Goal: Information Seeking & Learning: Learn about a topic

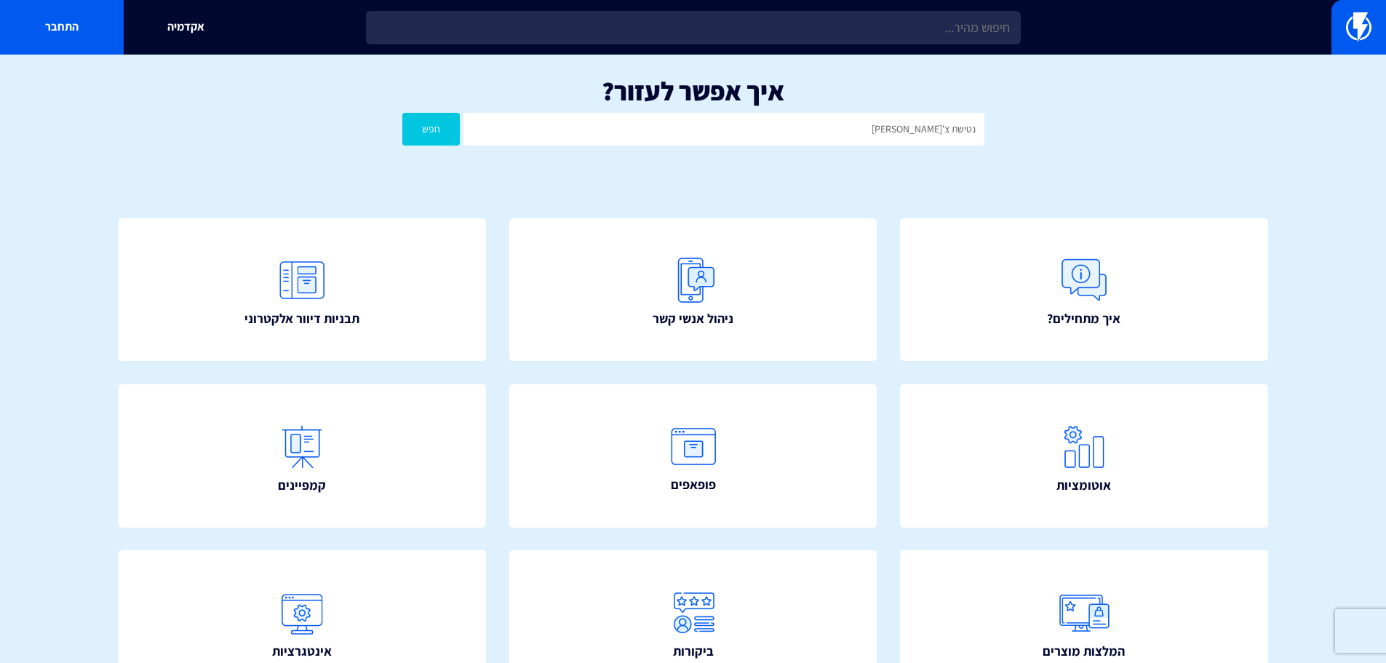
type input "נטישת צ'[PERSON_NAME]"
click at [402, 113] on button "חפש" at bounding box center [431, 129] width 58 height 33
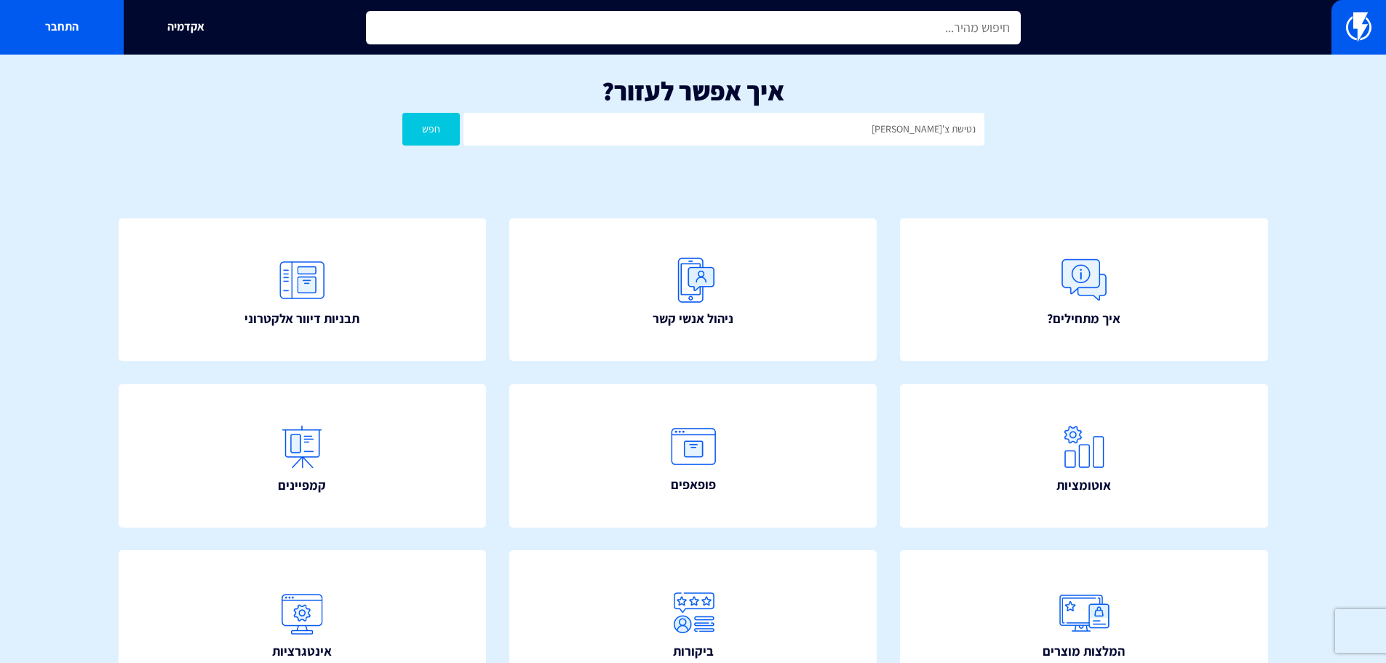
click at [943, 39] on input "text" at bounding box center [693, 27] width 655 height 33
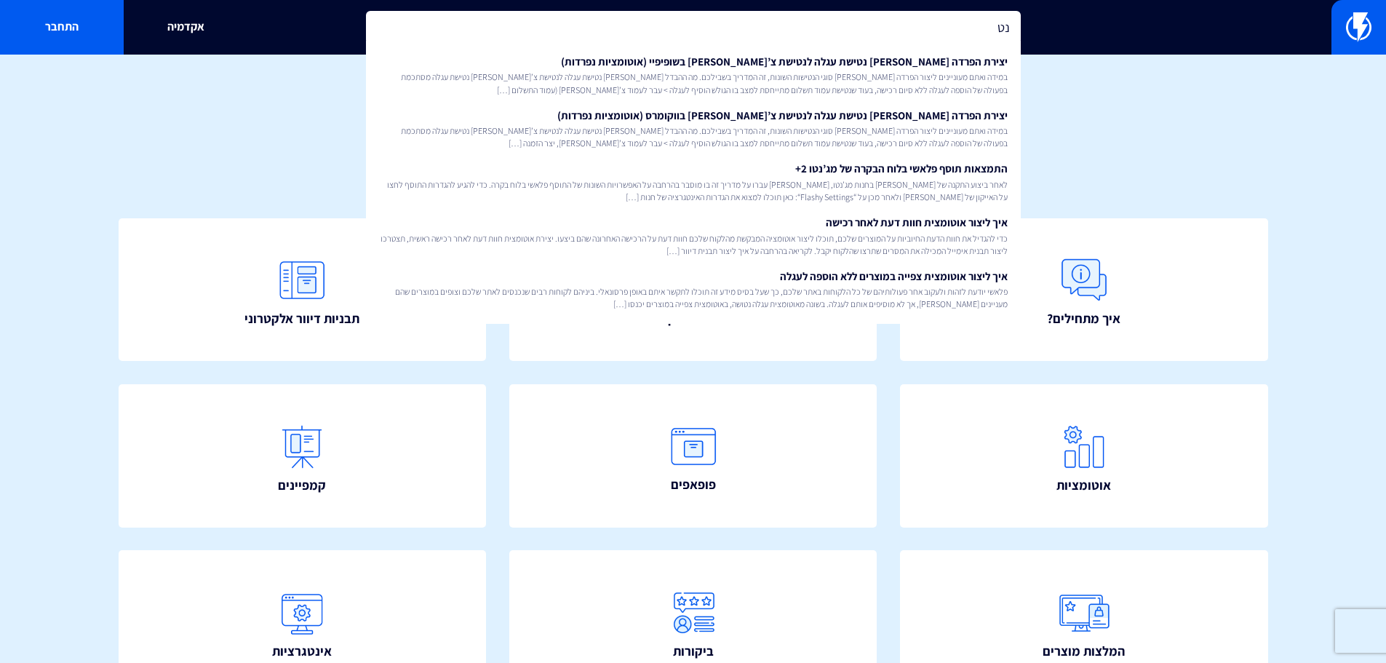
type input "נ"
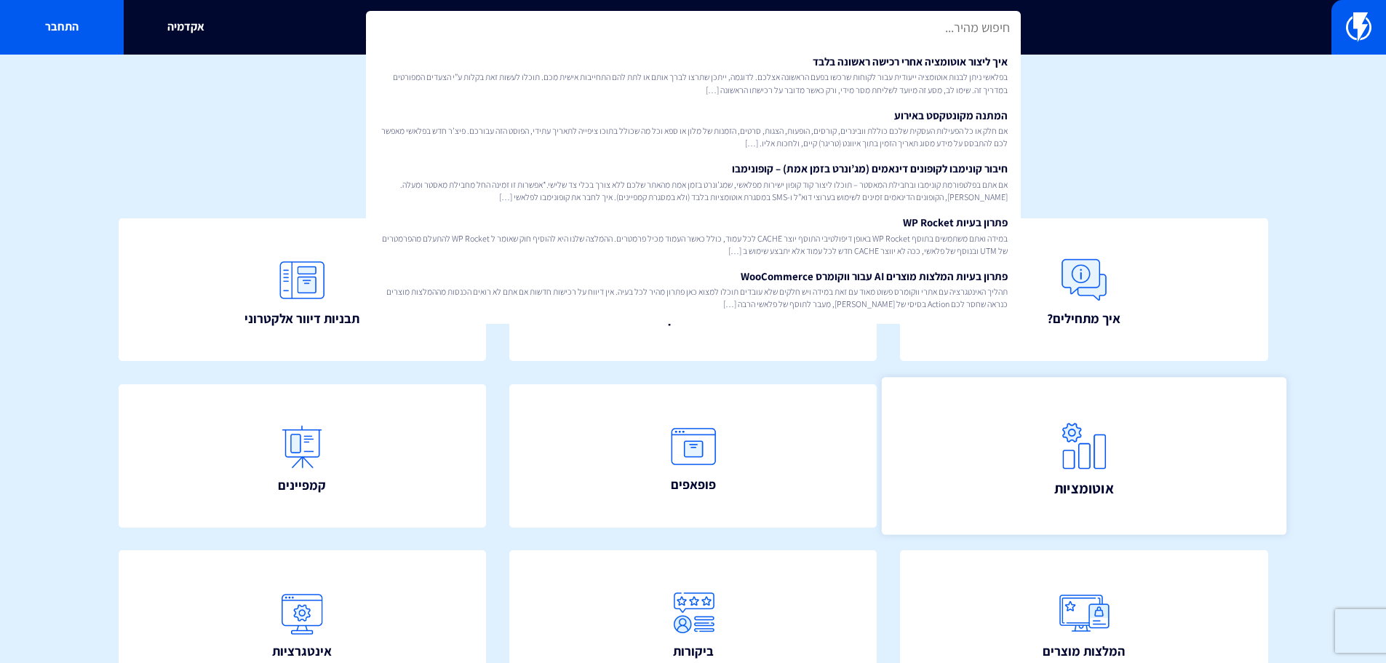
click at [1068, 470] on img at bounding box center [1084, 445] width 64 height 64
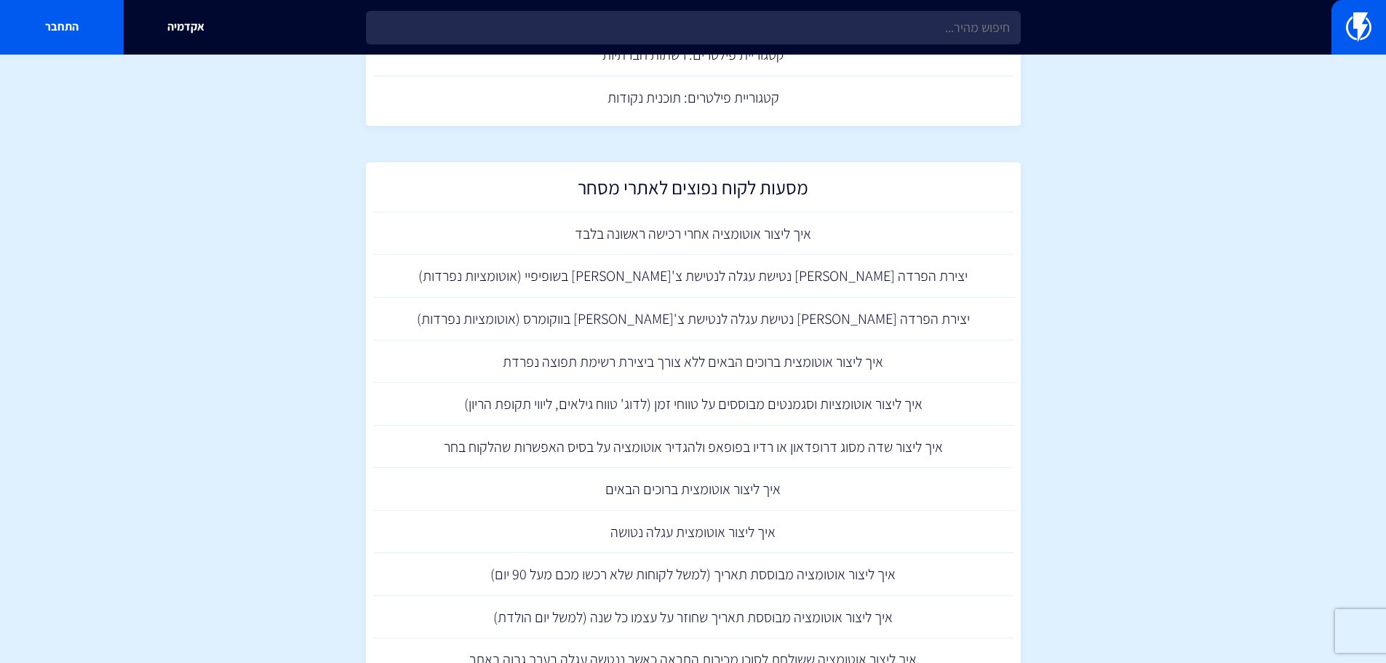
scroll to position [1171, 0]
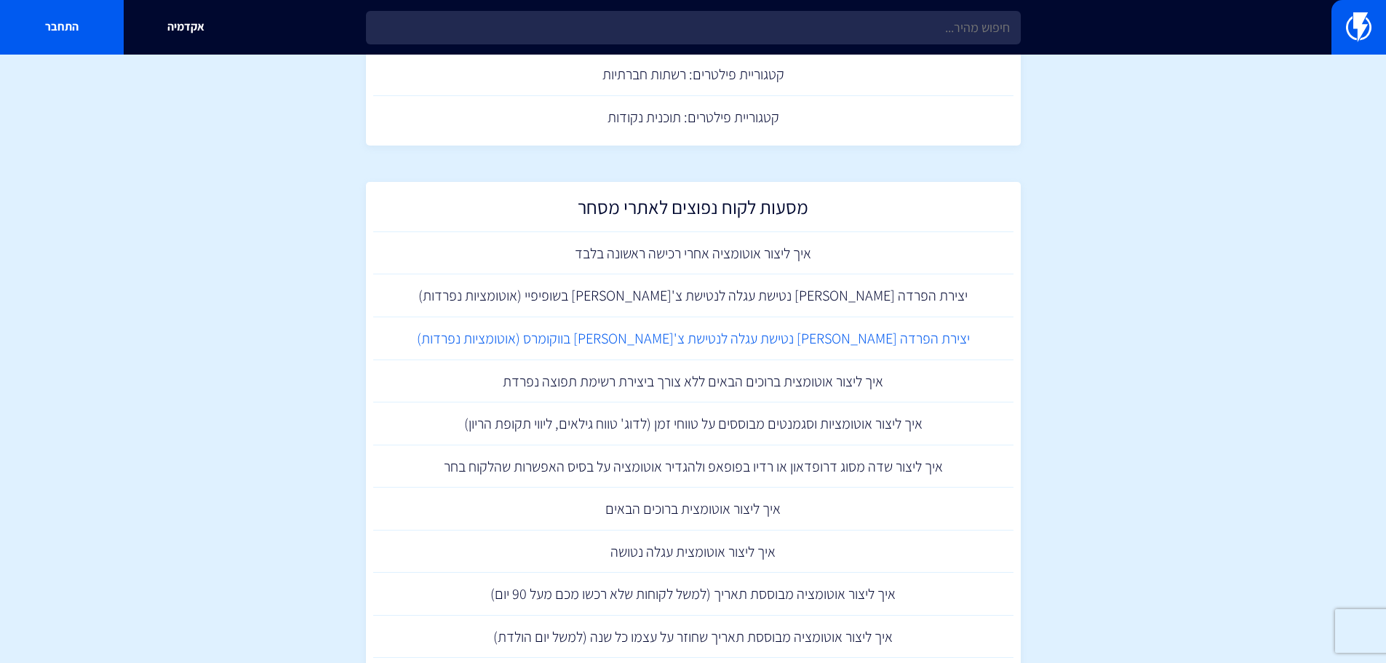
click at [744, 343] on link "יצירת הפרדה בין נטישת עגלה לנטישת צ'קאווט בווקומרס (אוטומציות נפרדות)" at bounding box center [693, 338] width 640 height 43
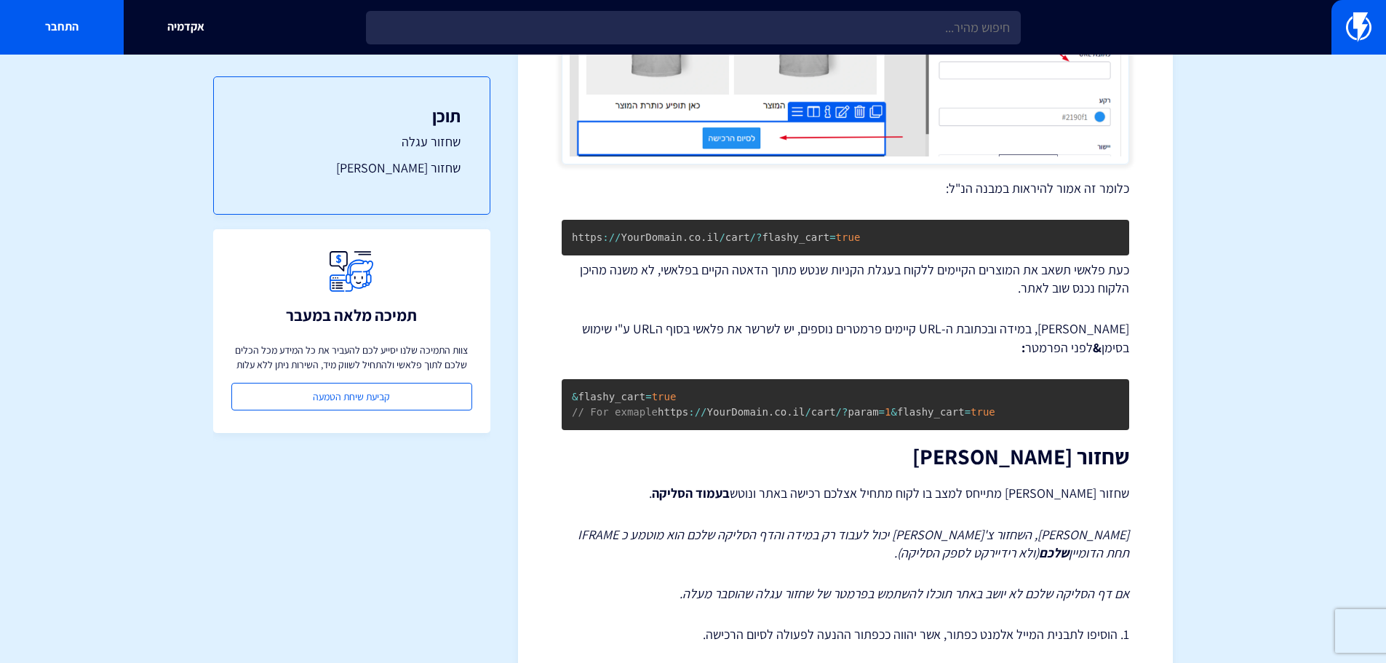
scroll to position [711, 0]
click at [1283, 481] on section "מרכז תמיכה תבניות דיוור אלקטרוני קישורי שחזור עגלה וצ'קאווט – WooCommerce במדרי…" at bounding box center [693, 107] width 1386 height 1528
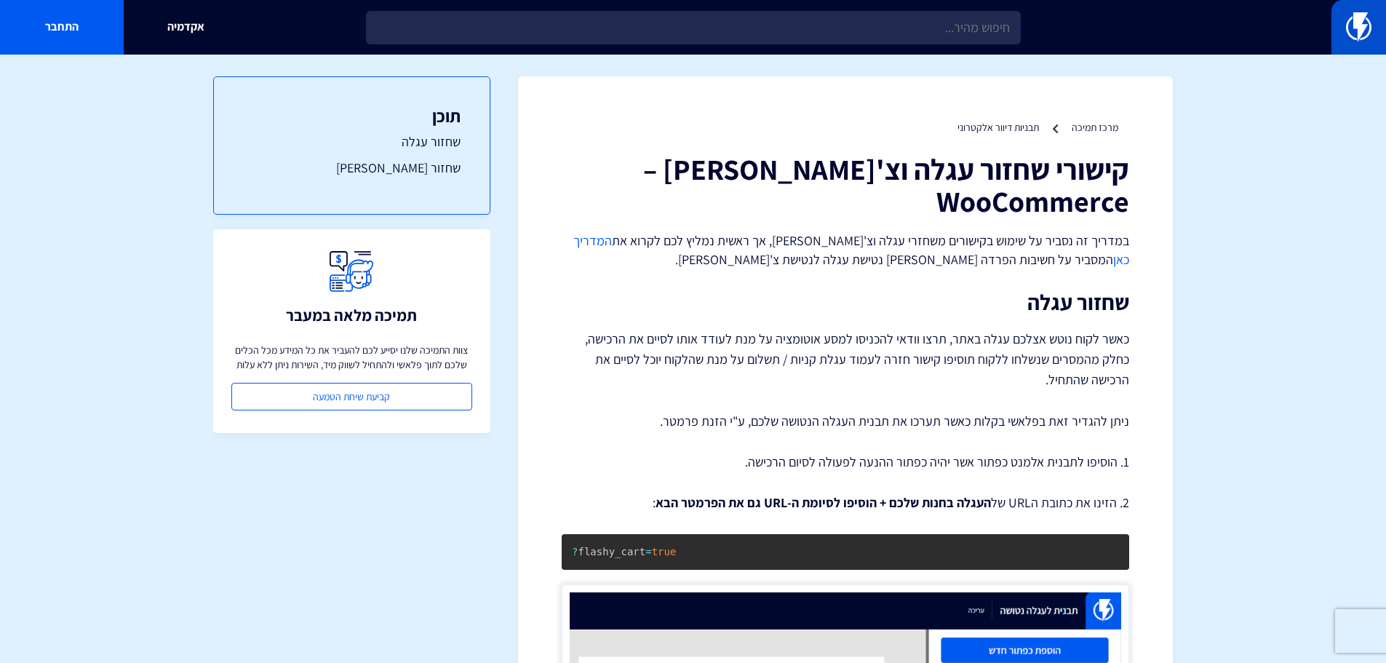
click at [1339, 40] on link at bounding box center [1358, 27] width 55 height 55
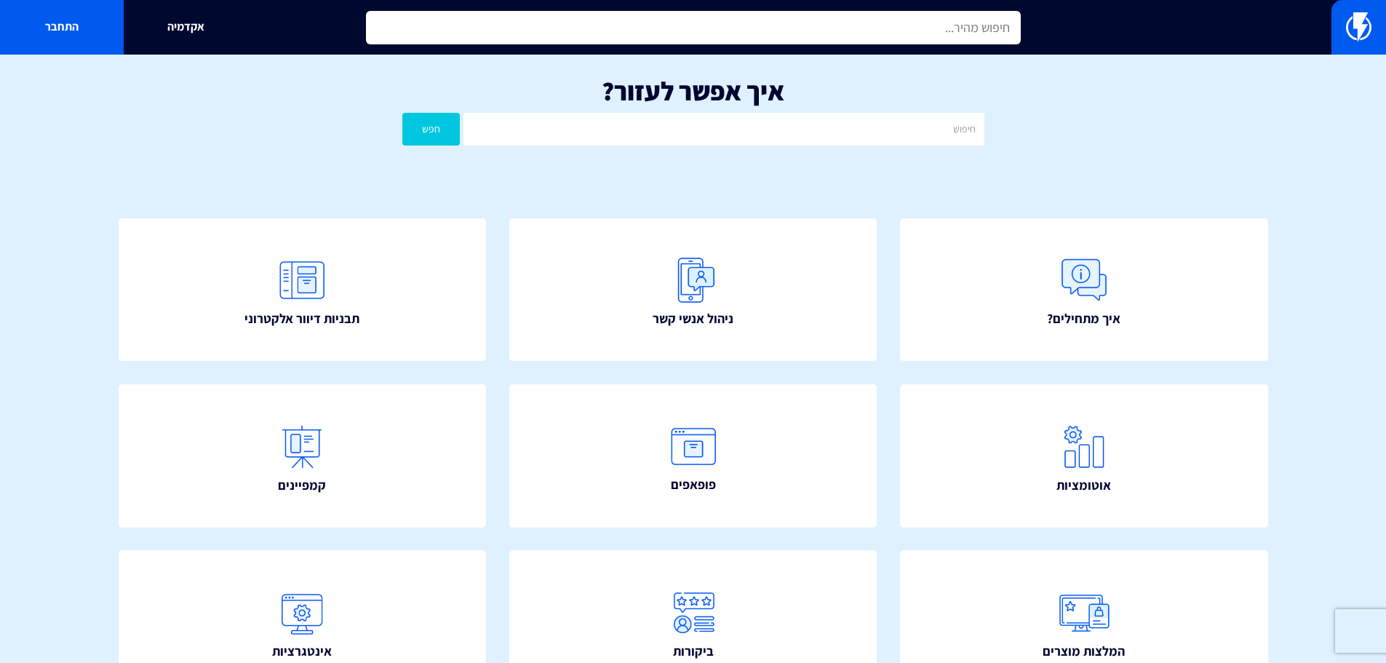
click at [896, 33] on input "text" at bounding box center [693, 27] width 655 height 33
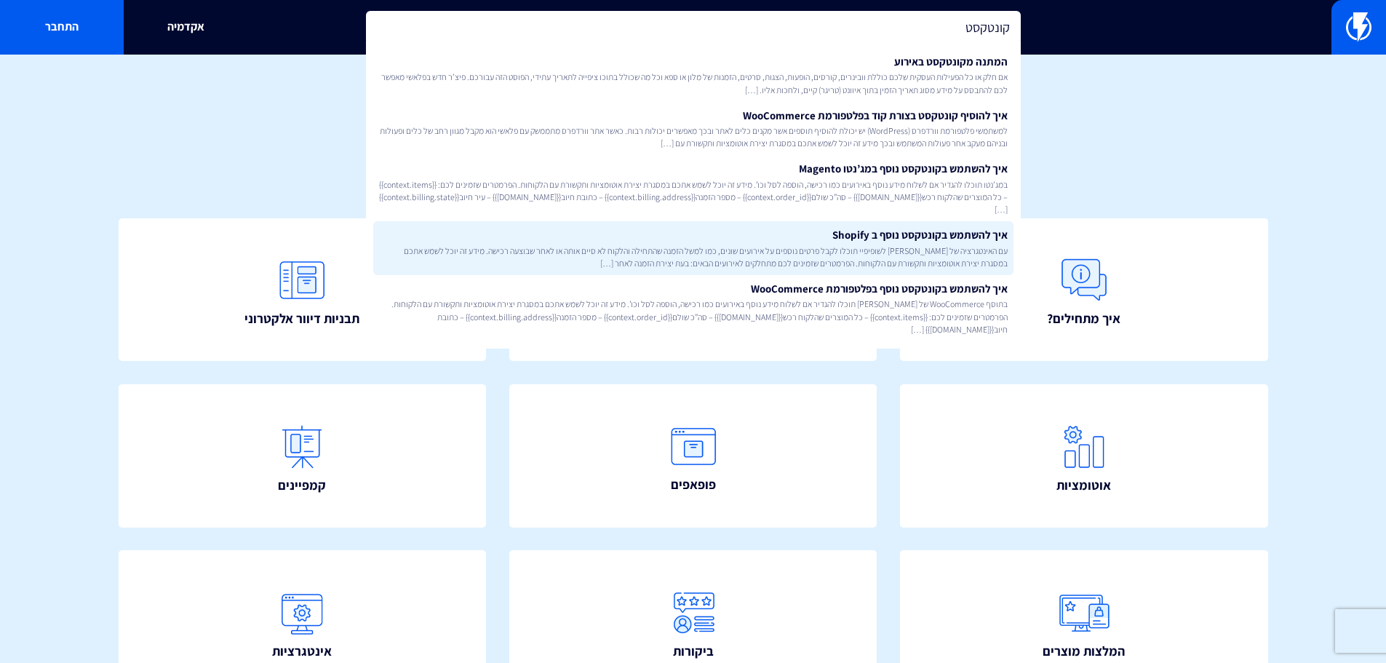
type input "קונטקסט"
click at [880, 245] on span "עם האינטגרציה של [PERSON_NAME] לשופיפיי תוכלו לקבל פרטים נוספים על אירועים שוני…" at bounding box center [693, 256] width 629 height 25
